Goal: Task Accomplishment & Management: Manage account settings

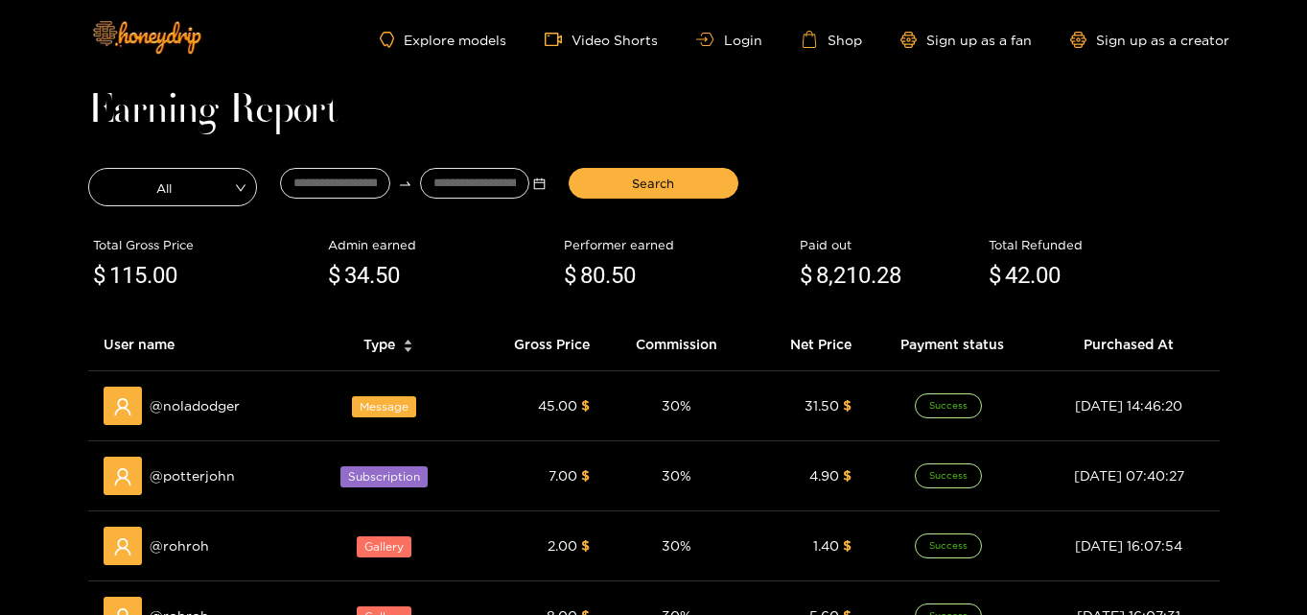
click at [740, 51] on div "Explore models Video Shorts Login Shop Sign up as a fan Sign up as a creator" at bounding box center [654, 39] width 1151 height 79
click at [716, 41] on link "Login" at bounding box center [728, 40] width 65 height 14
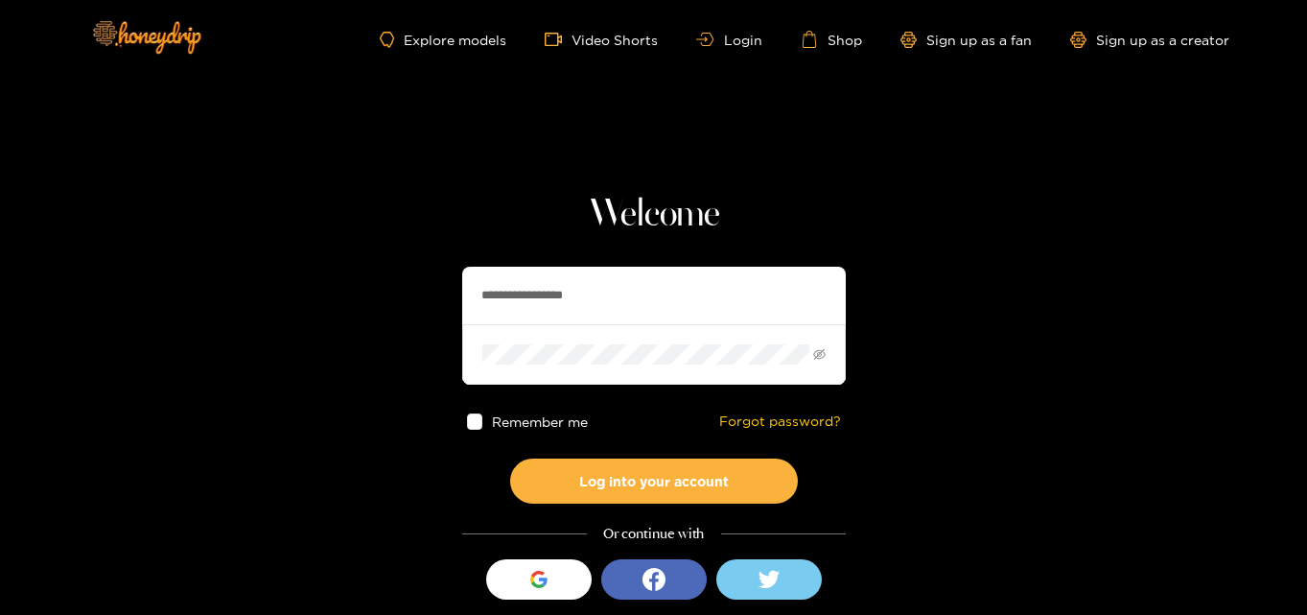
drag, startPoint x: 644, startPoint y: 298, endPoint x: 405, endPoint y: 311, distance: 240.0
click at [406, 311] on section "**********" at bounding box center [653, 341] width 1307 height 682
paste input "text"
type input "********"
click at [267, 337] on section "Welcome ******** Remember me Forgot password? Log into your account Or continue…" at bounding box center [653, 341] width 1307 height 682
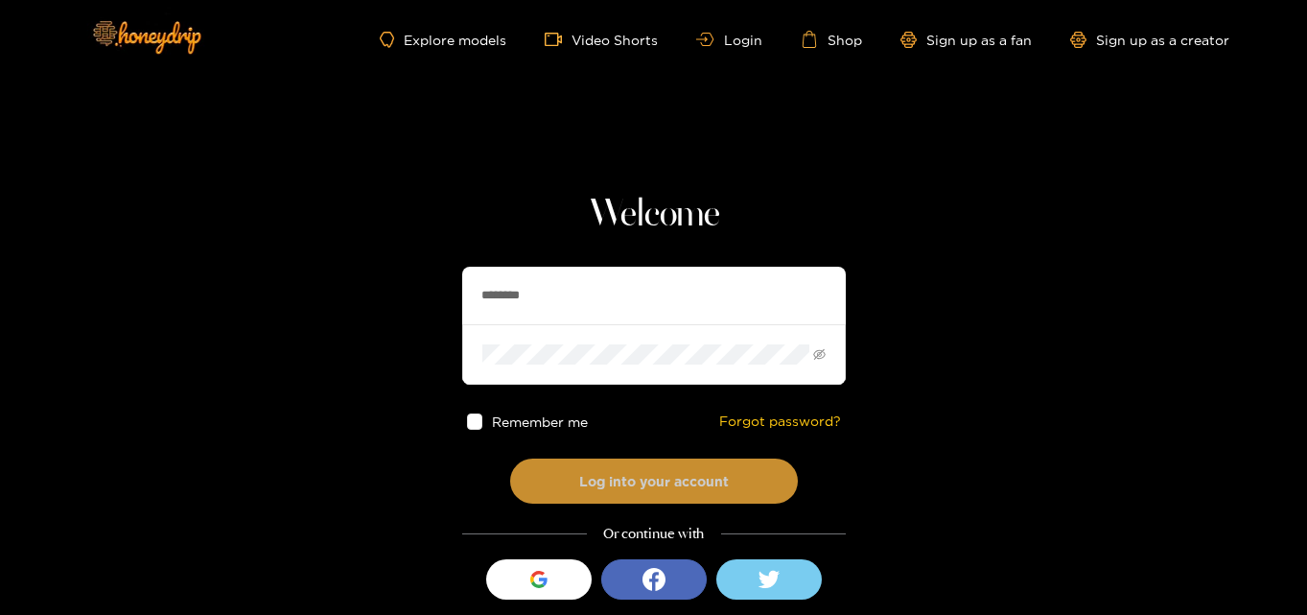
click at [629, 489] on button "Log into your account" at bounding box center [654, 480] width 288 height 45
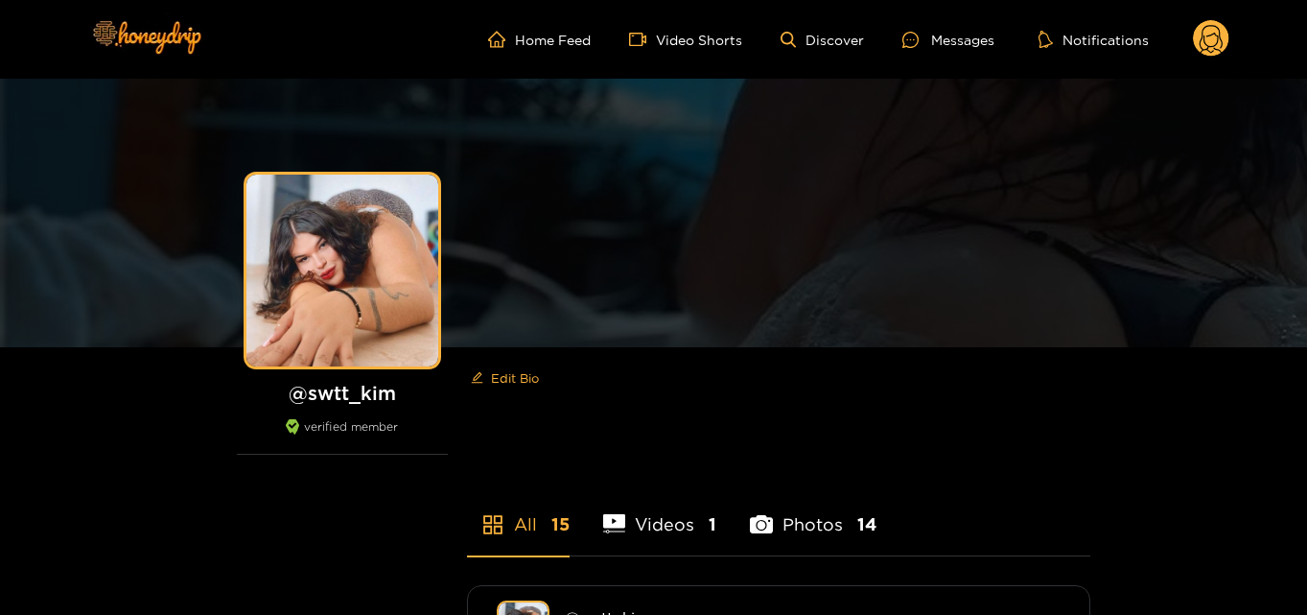
click at [1206, 30] on circle at bounding box center [1211, 38] width 36 height 36
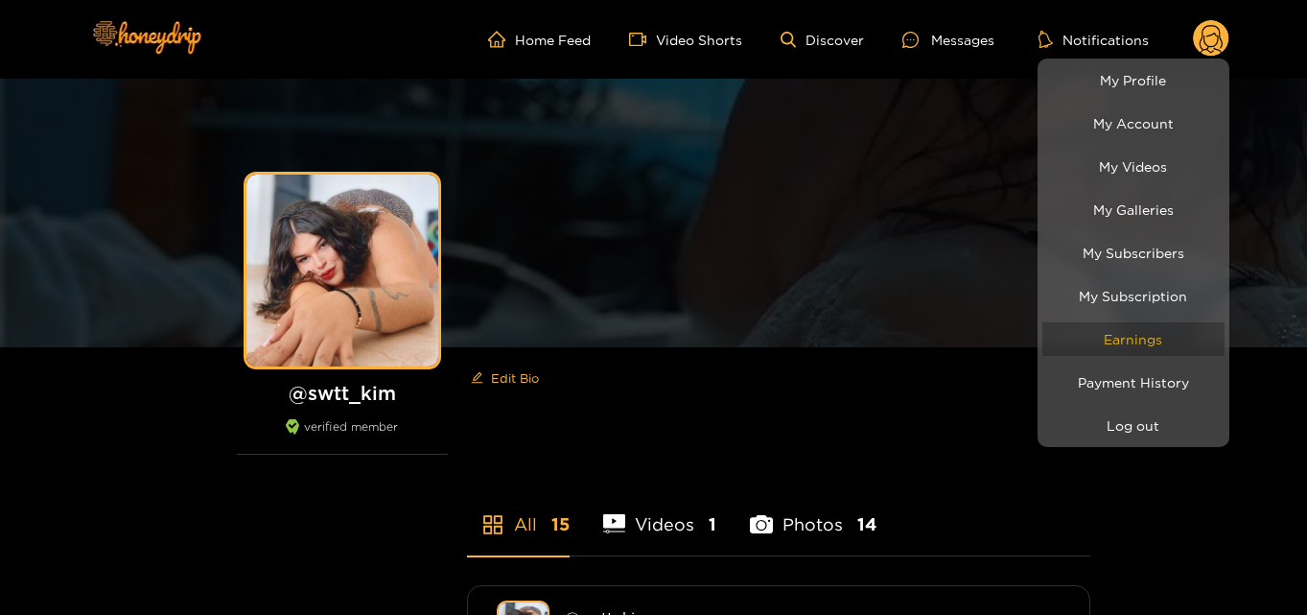
click at [1129, 344] on link "Earnings" at bounding box center [1133, 339] width 182 height 34
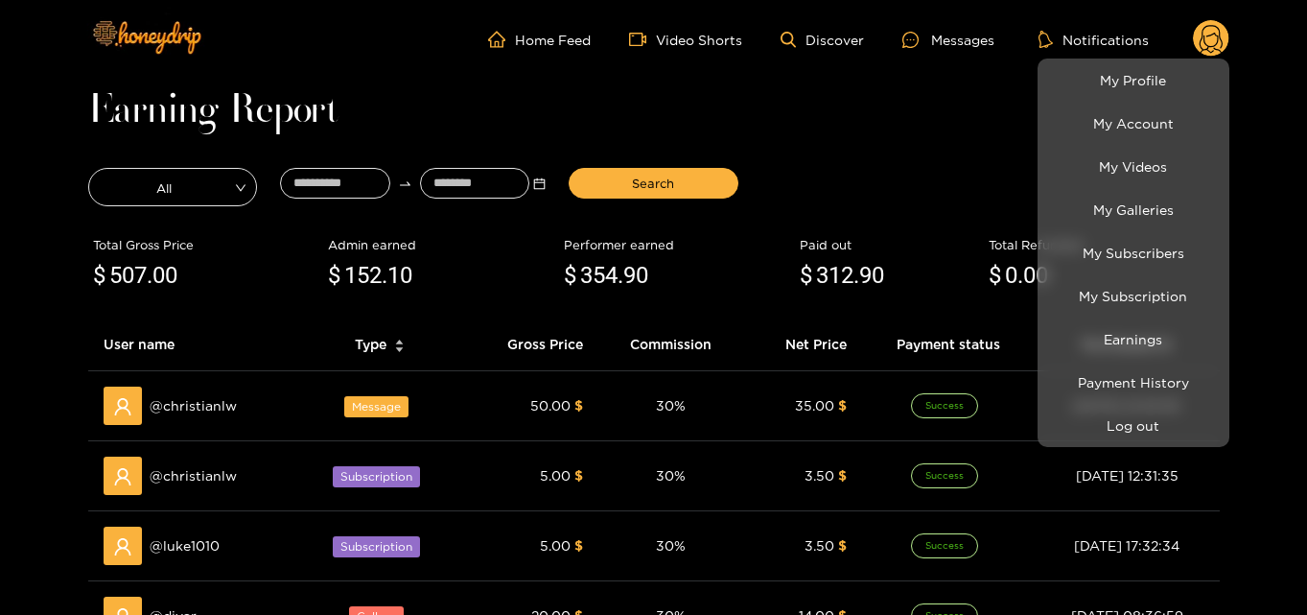
click at [328, 176] on div at bounding box center [653, 307] width 1307 height 615
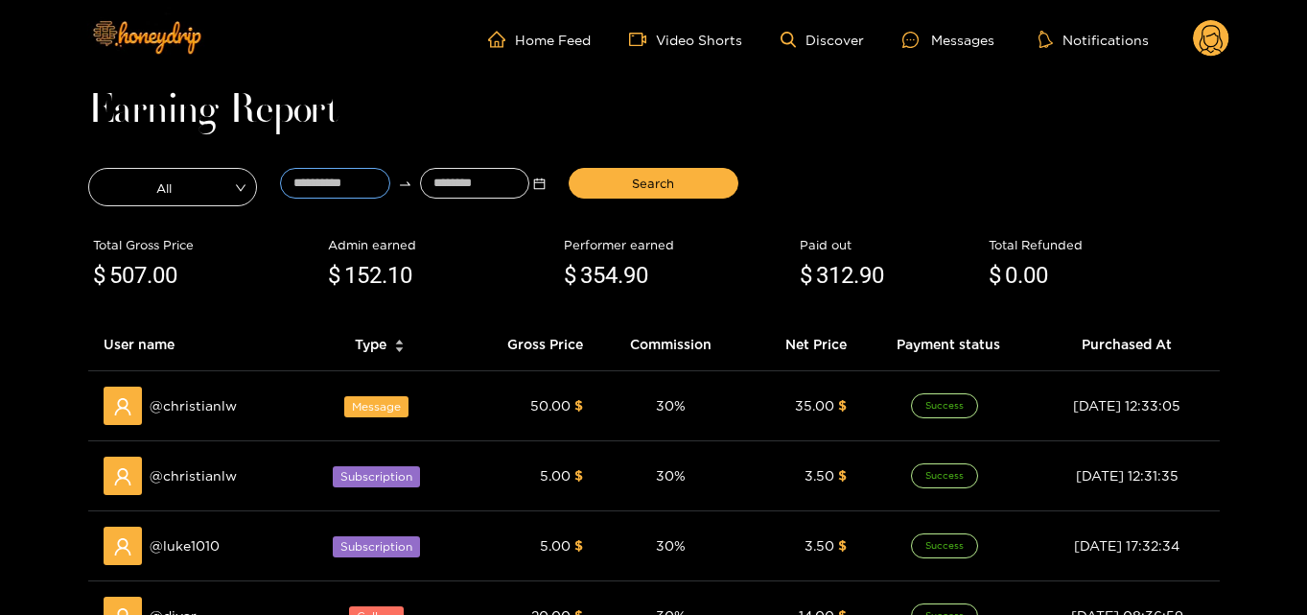
click at [328, 176] on input at bounding box center [335, 183] width 110 height 31
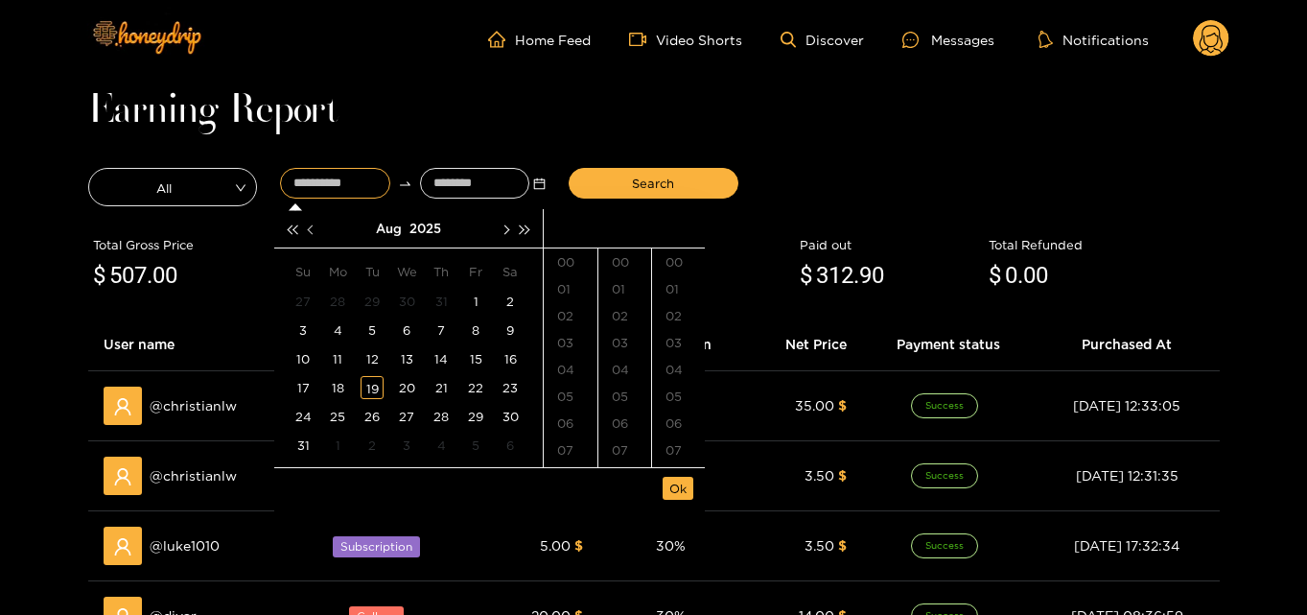
click at [314, 233] on button "button" at bounding box center [312, 228] width 20 height 38
click at [348, 364] on div "14" at bounding box center [337, 358] width 23 height 23
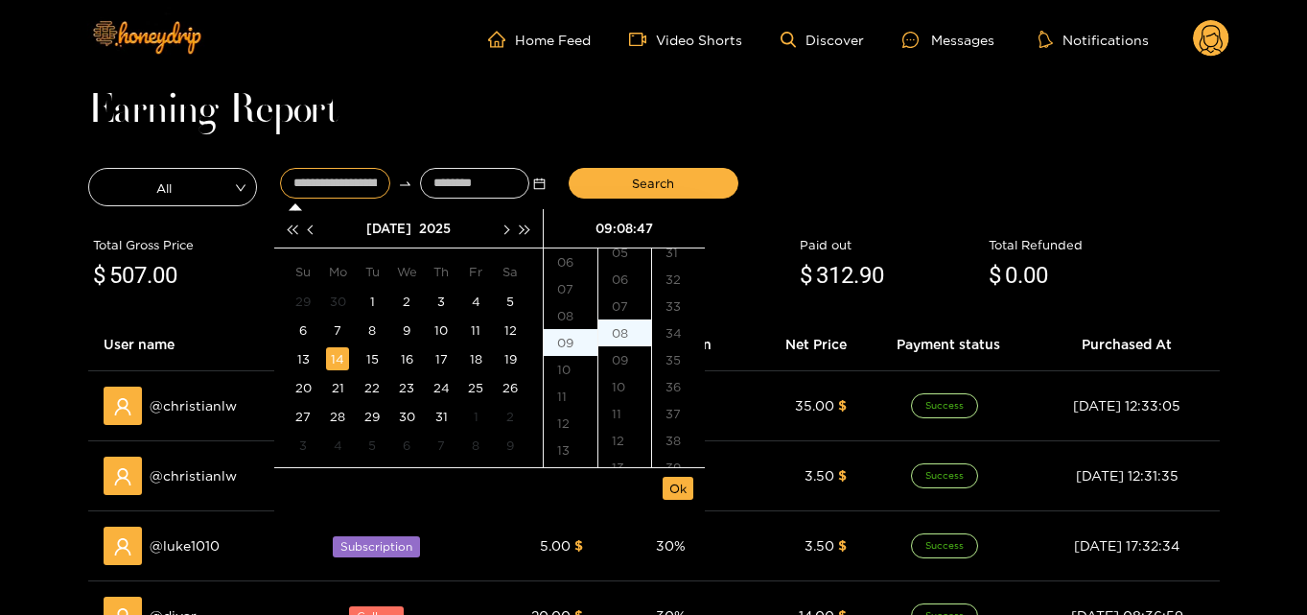
scroll to position [1262, 0]
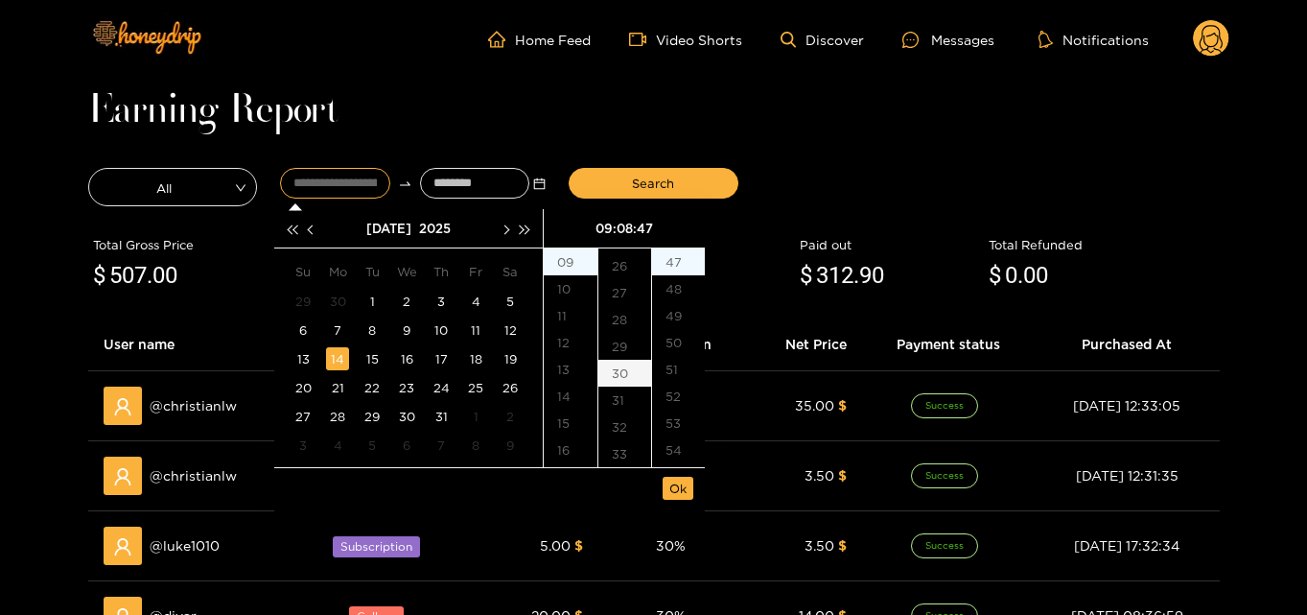
click at [619, 361] on div "30" at bounding box center [624, 373] width 53 height 27
click at [682, 265] on div "00" at bounding box center [678, 261] width 53 height 27
type input "**********"
click at [683, 487] on span "Ok" at bounding box center [677, 487] width 17 height 19
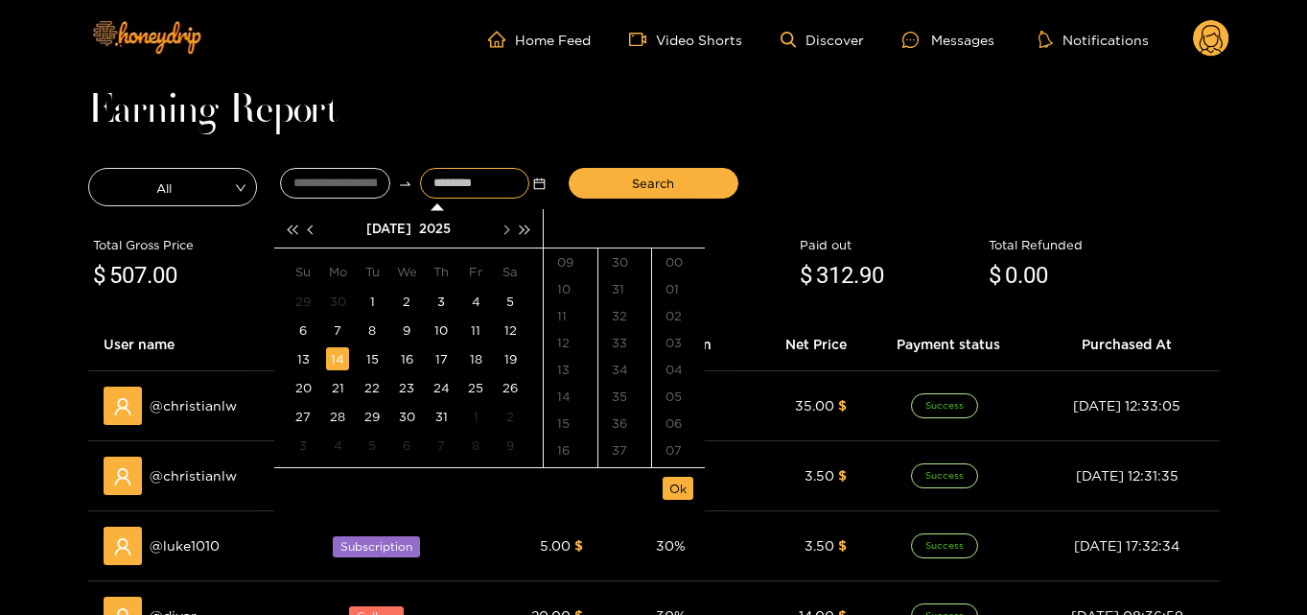
click at [509, 226] on button "button" at bounding box center [505, 228] width 20 height 38
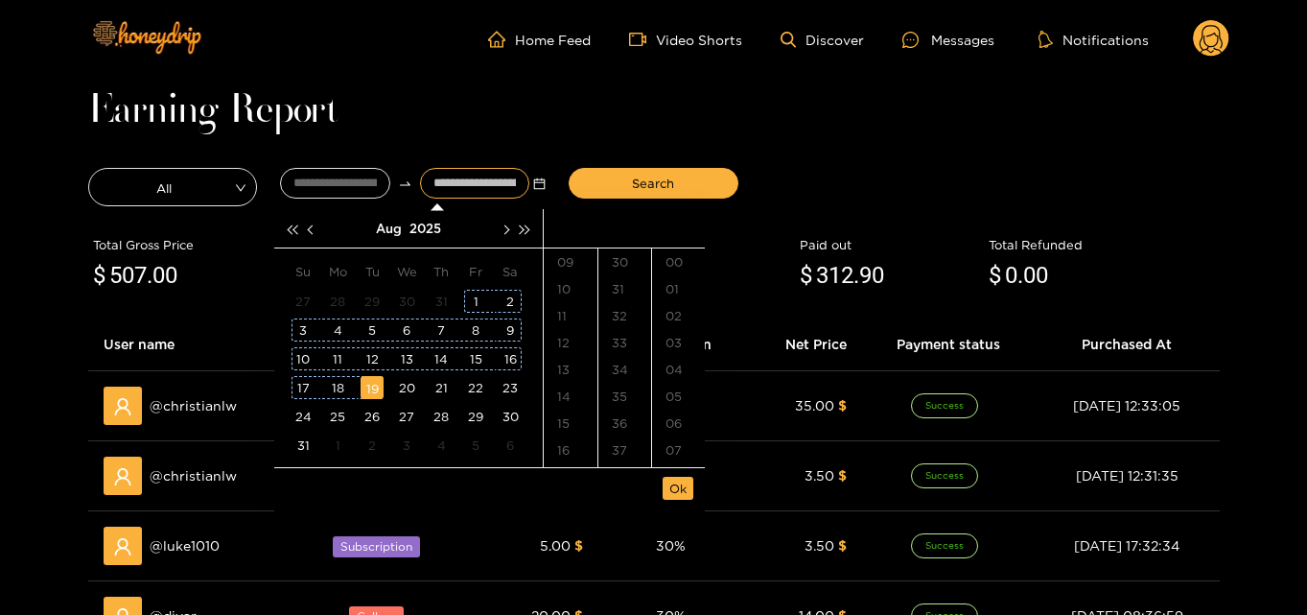
click at [373, 386] on div "19" at bounding box center [371, 387] width 23 height 23
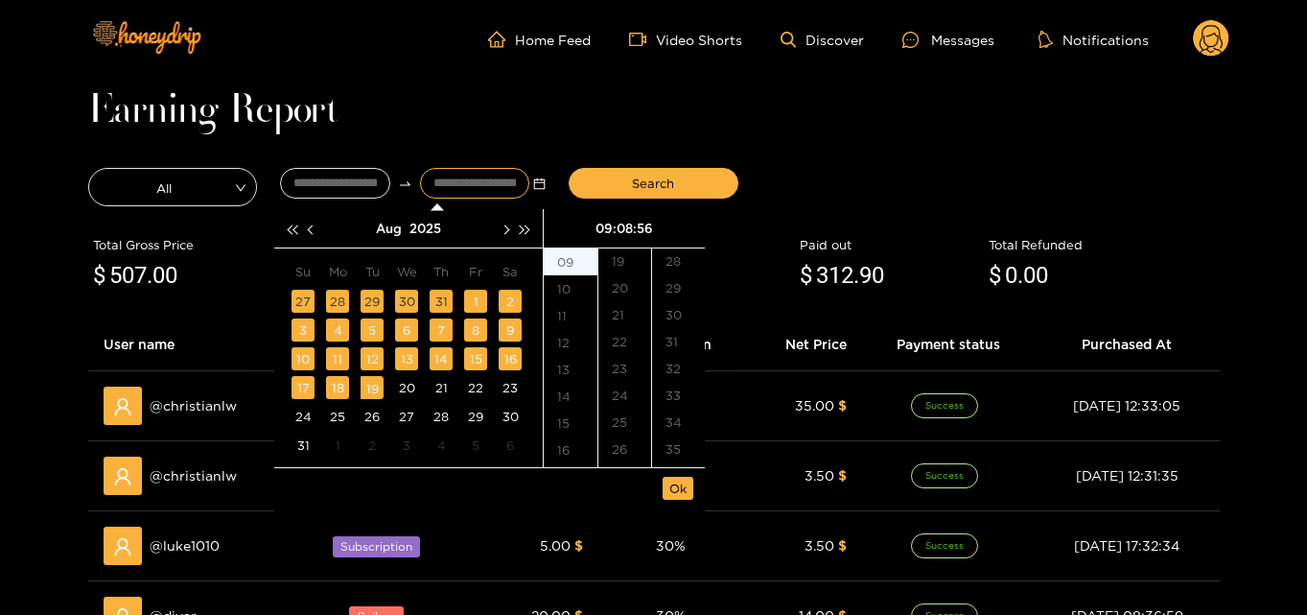
scroll to position [1503, 0]
type input "**********"
click at [664, 482] on button "Ok" at bounding box center [678, 488] width 31 height 23
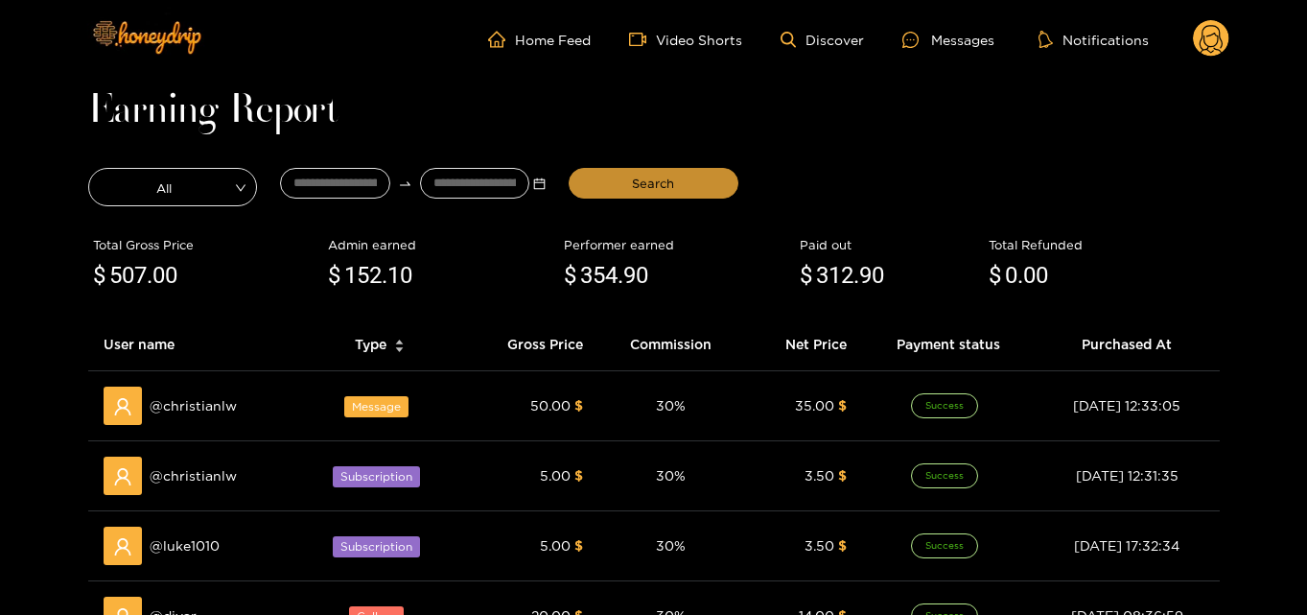
click at [642, 184] on span "Search" at bounding box center [653, 183] width 42 height 19
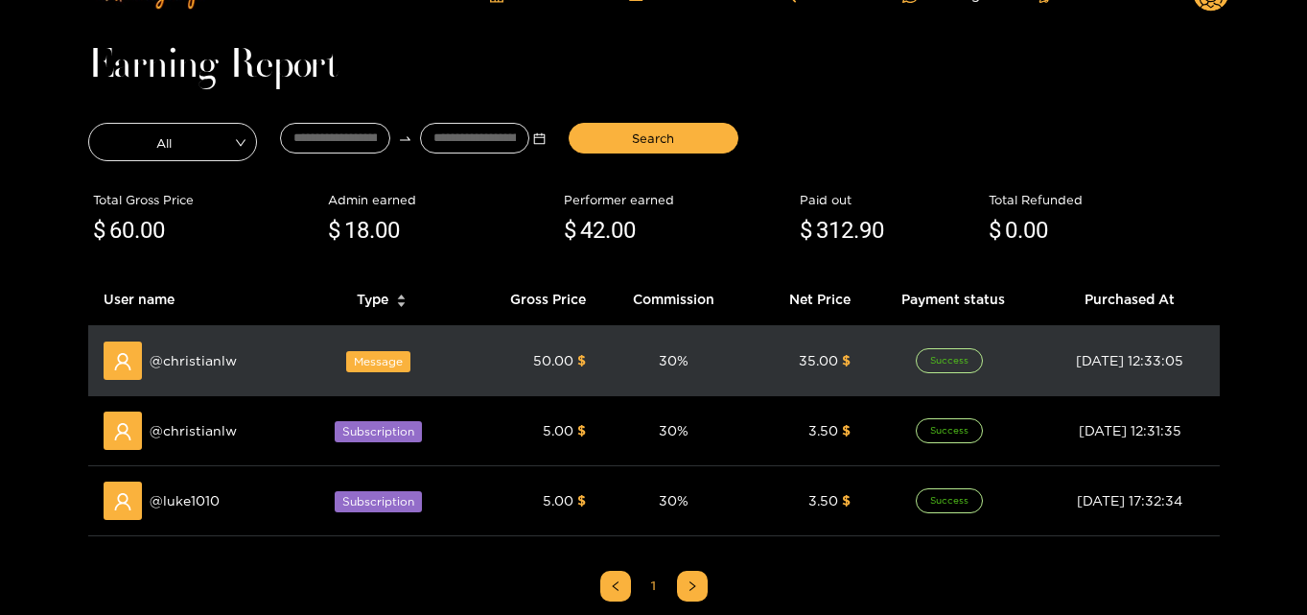
scroll to position [0, 0]
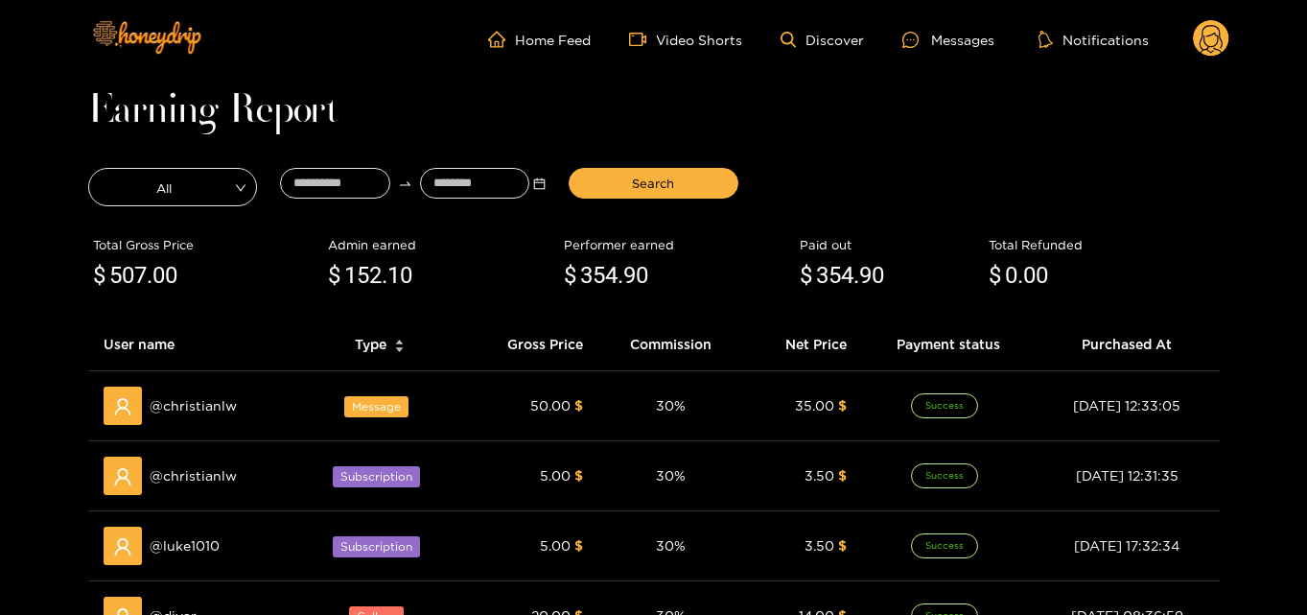
click at [1228, 26] on icon at bounding box center [1211, 39] width 36 height 38
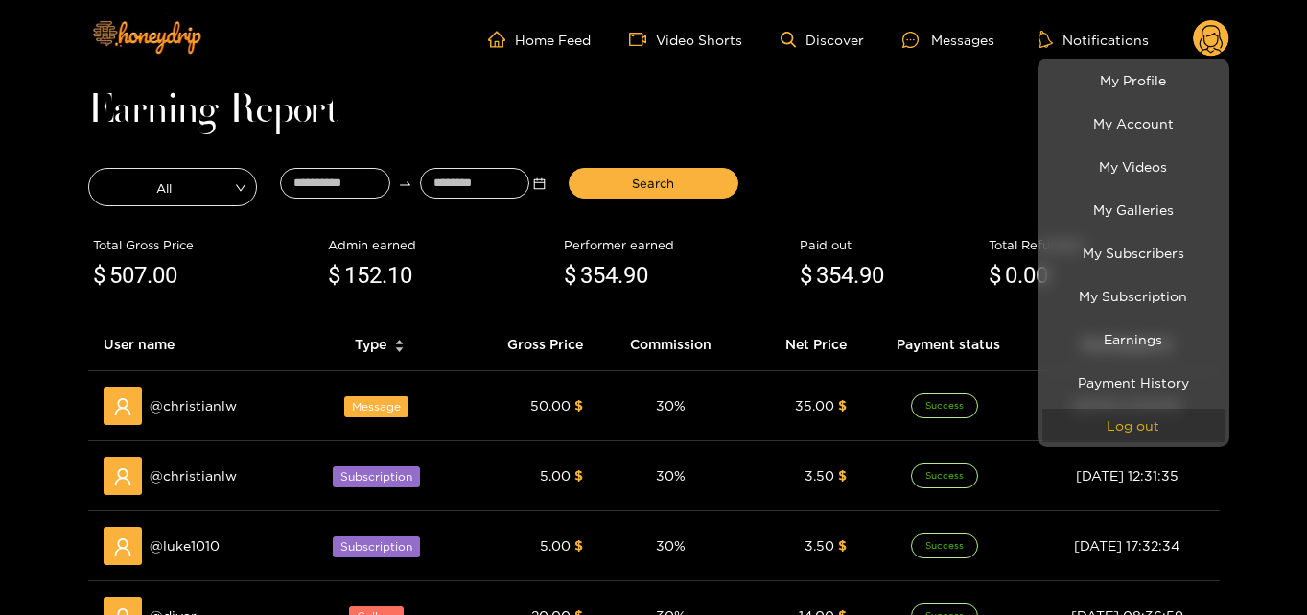
click at [1145, 432] on button "Log out" at bounding box center [1133, 425] width 182 height 34
